Goal: Task Accomplishment & Management: Manage account settings

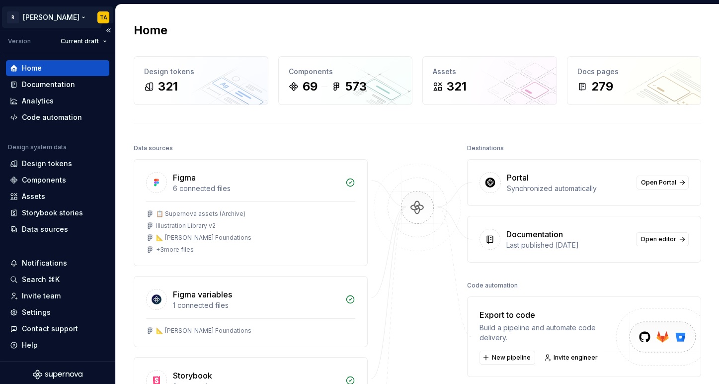
click at [45, 16] on html "R [PERSON_NAME] TA Version Current draft Home Documentation Analytics Code auto…" at bounding box center [359, 192] width 719 height 384
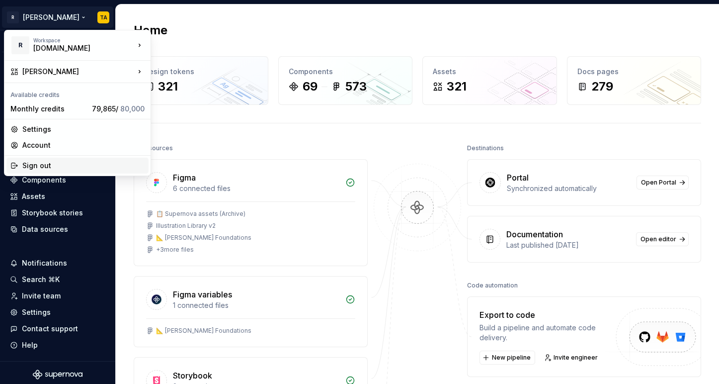
click at [36, 166] on div "Sign out" at bounding box center [83, 166] width 122 height 10
